Goal: Obtain resource: Download file/media

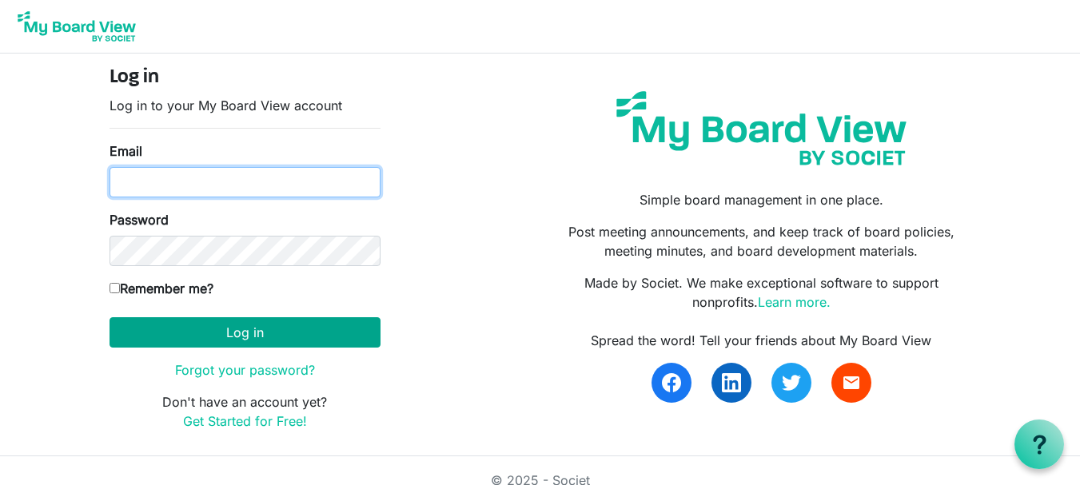
type input "[EMAIL_ADDRESS][DOMAIN_NAME]"
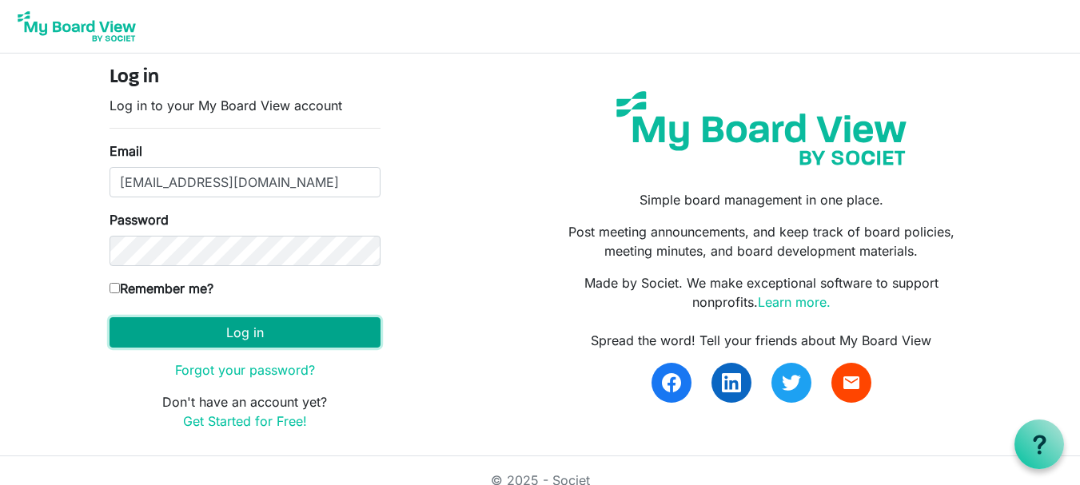
click at [239, 333] on button "Log in" at bounding box center [245, 332] width 271 height 30
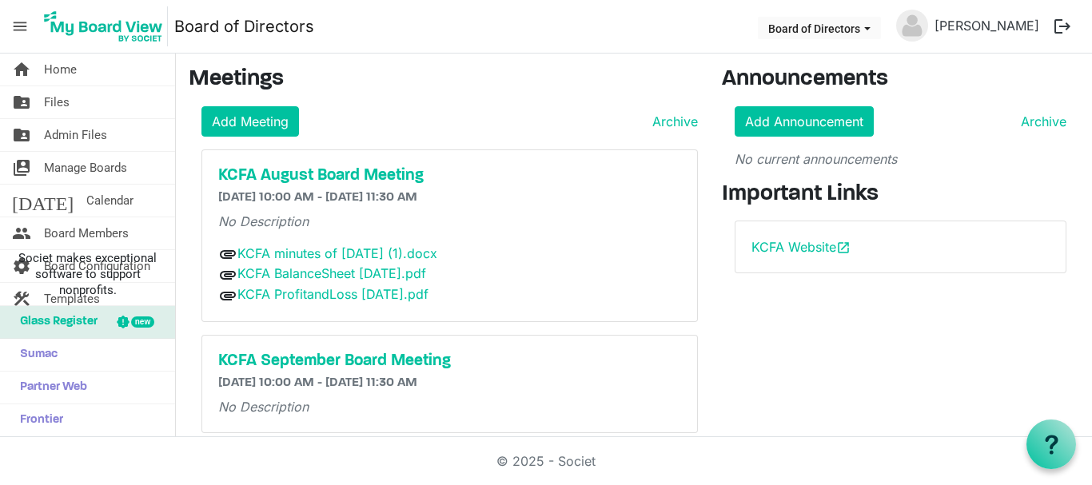
click at [420, 457] on div "© 2025 - Societ" at bounding box center [545, 461] width 911 height 48
click at [320, 251] on link "KCFA minutes of July 16 2025 (1).docx" at bounding box center [337, 253] width 200 height 16
click at [324, 269] on link "KCFA BalanceSheet August 2025.pdf" at bounding box center [331, 273] width 189 height 16
click at [320, 249] on link "KCFA minutes of July 16 2025 (1).docx" at bounding box center [337, 253] width 200 height 16
click at [310, 249] on link "KCFA minutes of July 16 2025 (1).docx" at bounding box center [337, 253] width 200 height 16
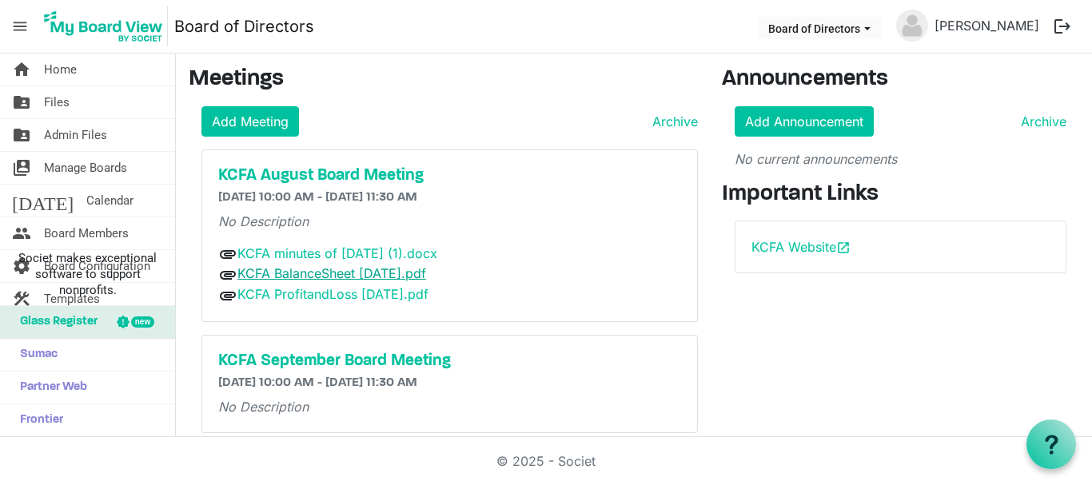
click at [318, 272] on link "KCFA BalanceSheet August 2025.pdf" at bounding box center [331, 273] width 189 height 16
click at [344, 289] on link "KCFA ProfitandLoss August 2025.pdf" at bounding box center [332, 294] width 191 height 16
